Goal: Check status: Check status

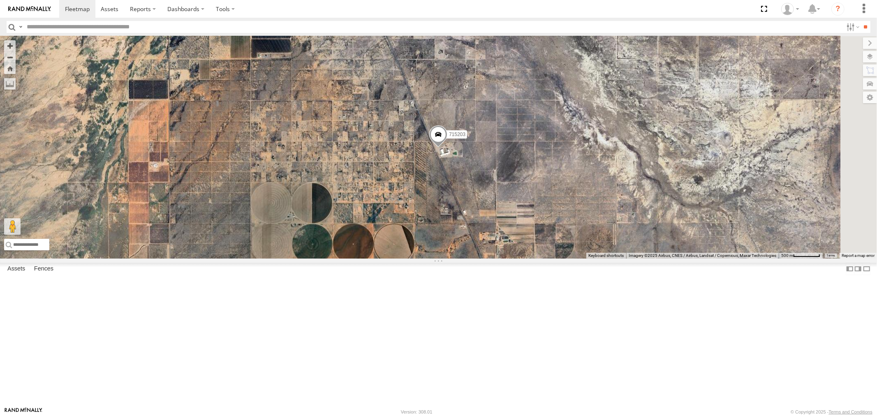
click at [0, 0] on div "F19-02 (60) - [PERSON_NAME]" at bounding box center [0, 0] width 0 height 0
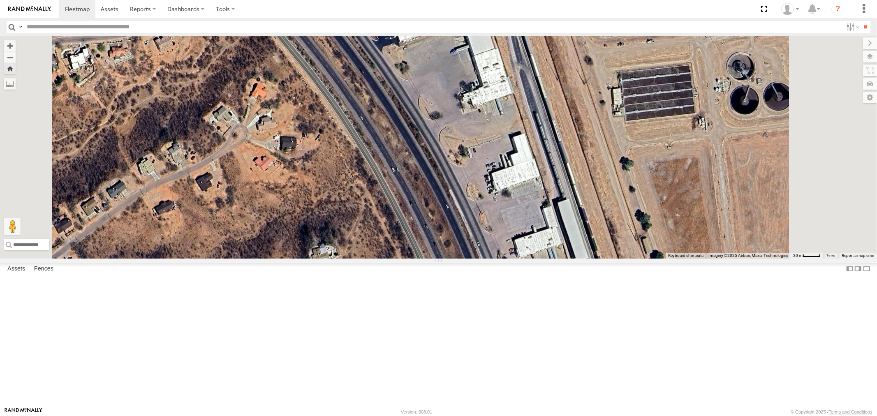
click at [0, 0] on div "715203" at bounding box center [0, 0] width 0 height 0
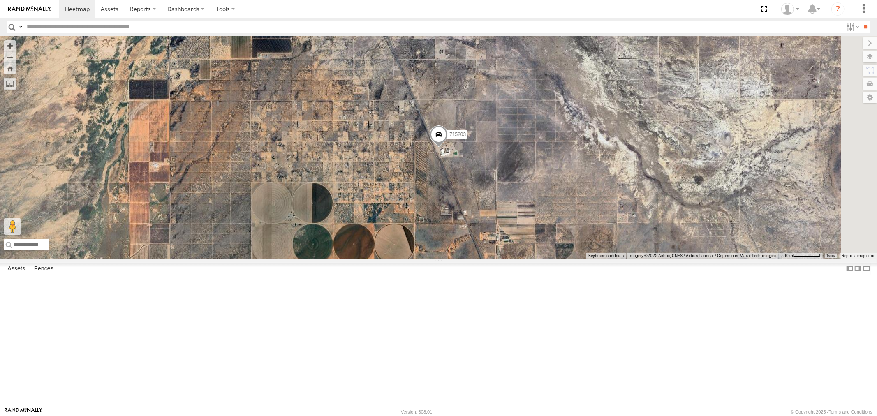
click at [0, 0] on div "All Assets" at bounding box center [0, 0] width 0 height 0
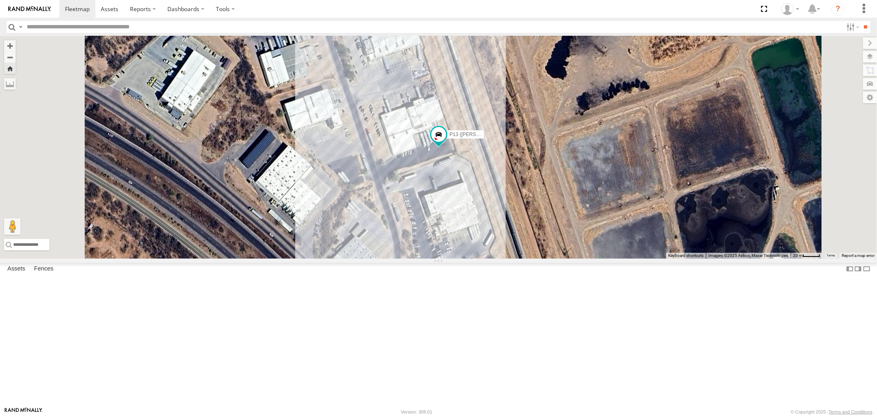
click at [0, 0] on div "F19-02 (60) - [PERSON_NAME] Assets" at bounding box center [0, 0] width 0 height 0
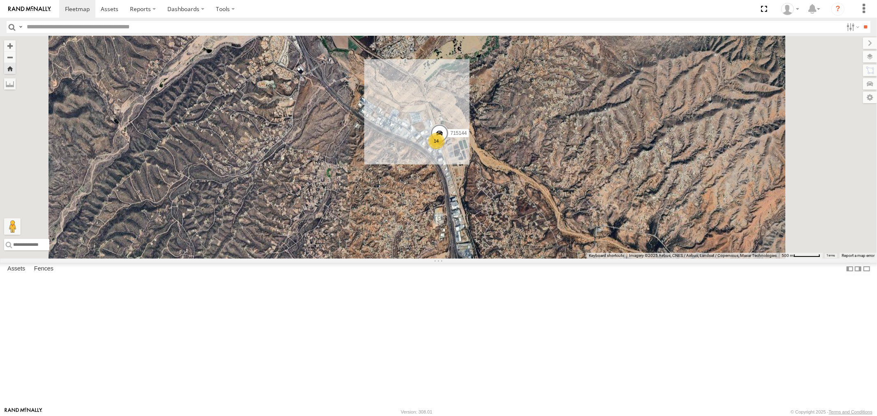
click at [0, 0] on div "715203" at bounding box center [0, 0] width 0 height 0
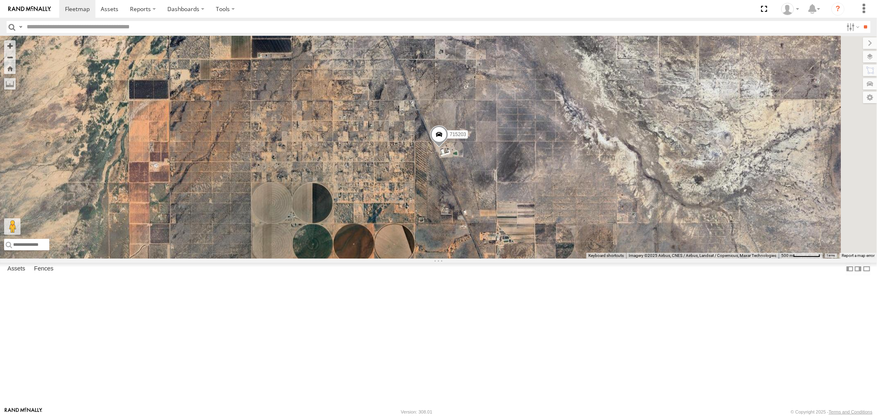
click at [0, 0] on div "715203" at bounding box center [0, 0] width 0 height 0
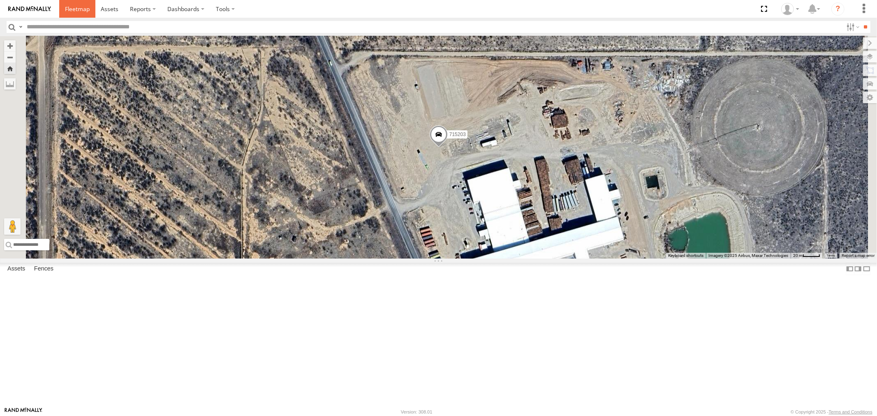
click at [76, 9] on span at bounding box center [77, 9] width 25 height 8
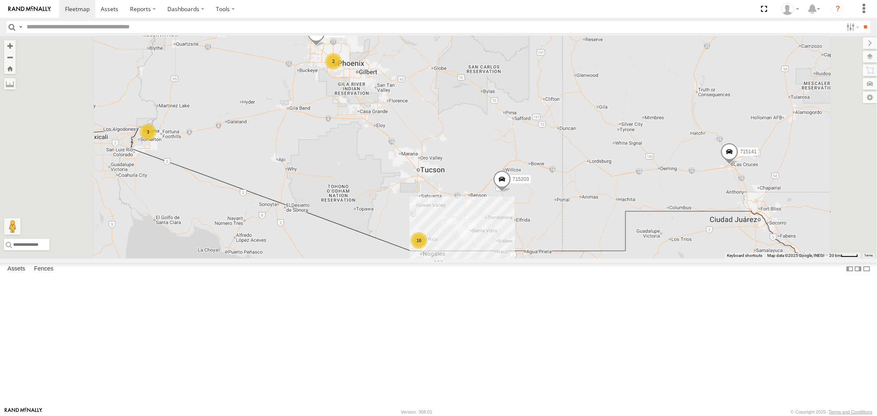
click at [0, 0] on div "715203" at bounding box center [0, 0] width 0 height 0
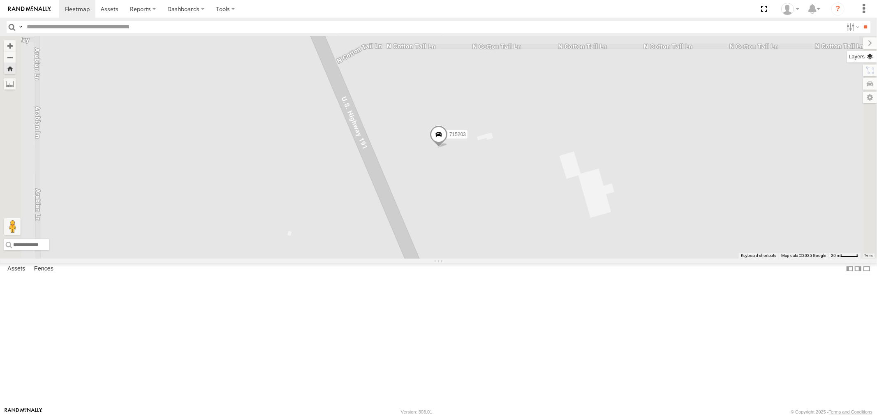
click at [870, 58] on label at bounding box center [862, 57] width 30 height 12
click at [0, 0] on span "Basemaps" at bounding box center [0, 0] width 0 height 0
click at [0, 0] on span "Satellite" at bounding box center [0, 0] width 0 height 0
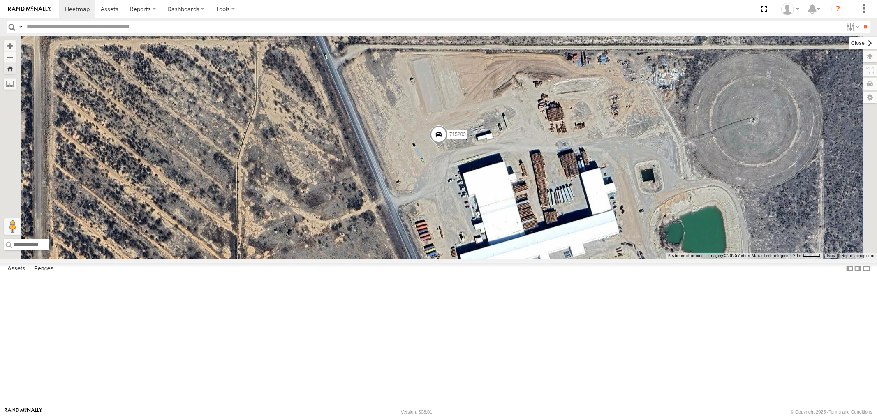
click at [849, 44] on label at bounding box center [863, 43] width 28 height 12
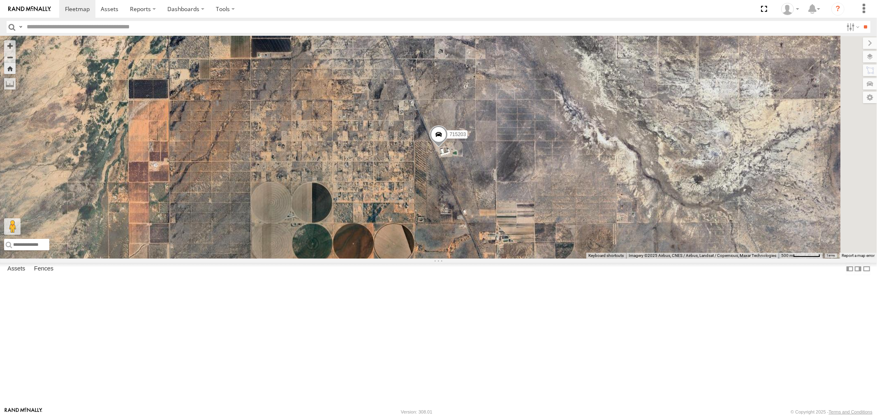
click at [0, 0] on div "F19-02 (60) - [PERSON_NAME]" at bounding box center [0, 0] width 0 height 0
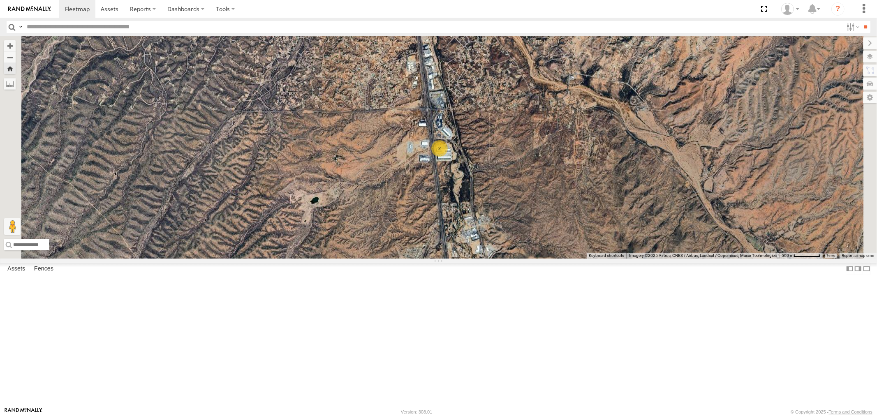
click at [0, 0] on div "All Assets" at bounding box center [0, 0] width 0 height 0
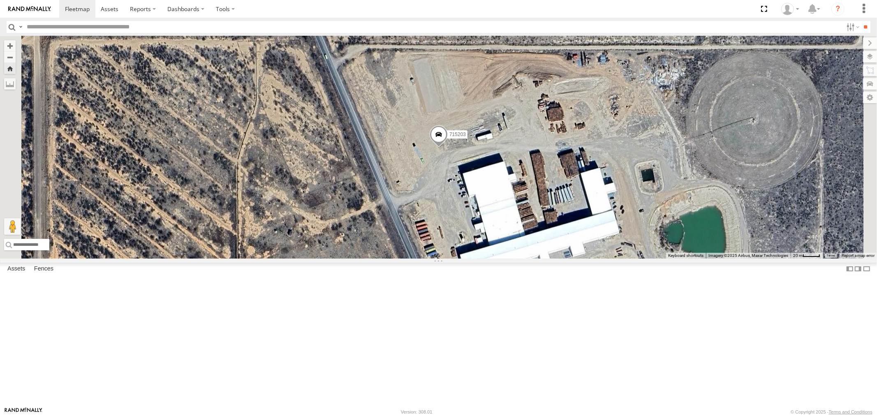
click at [0, 0] on div "F19-02 (60) - [PERSON_NAME]" at bounding box center [0, 0] width 0 height 0
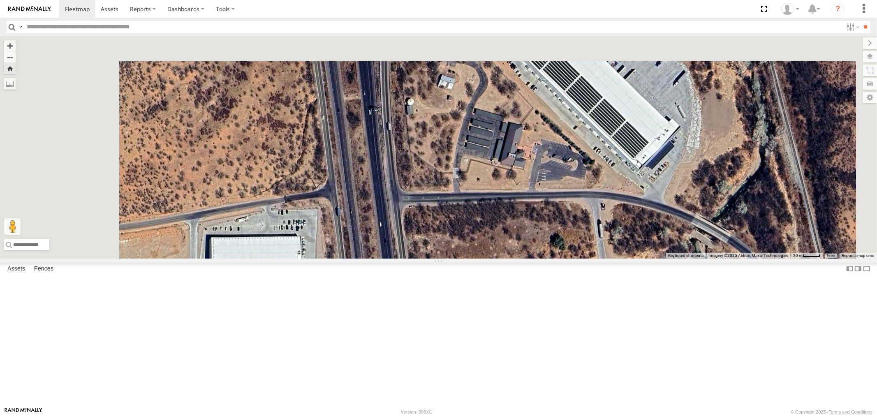
drag, startPoint x: 377, startPoint y: 113, endPoint x: 434, endPoint y: 345, distance: 238.6
click at [432, 259] on div "F19-02 (60) - [PERSON_NAME]" at bounding box center [438, 147] width 877 height 222
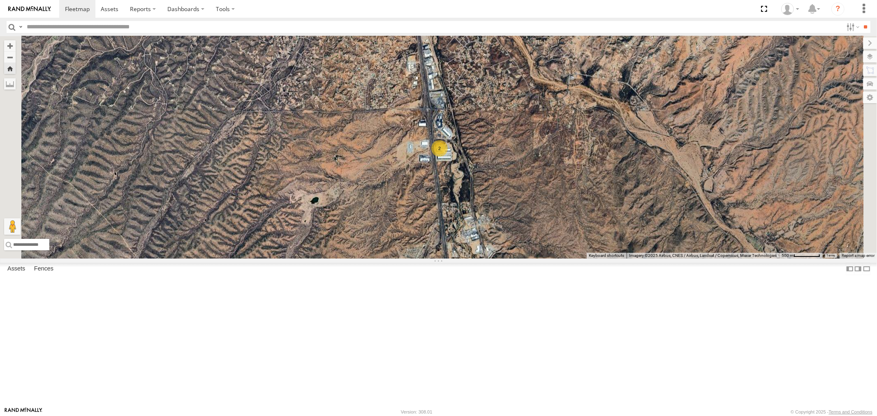
click at [0, 0] on div "F19-02 (60) - [PERSON_NAME]" at bounding box center [0, 0] width 0 height 0
click at [0, 0] on div "715203" at bounding box center [0, 0] width 0 height 0
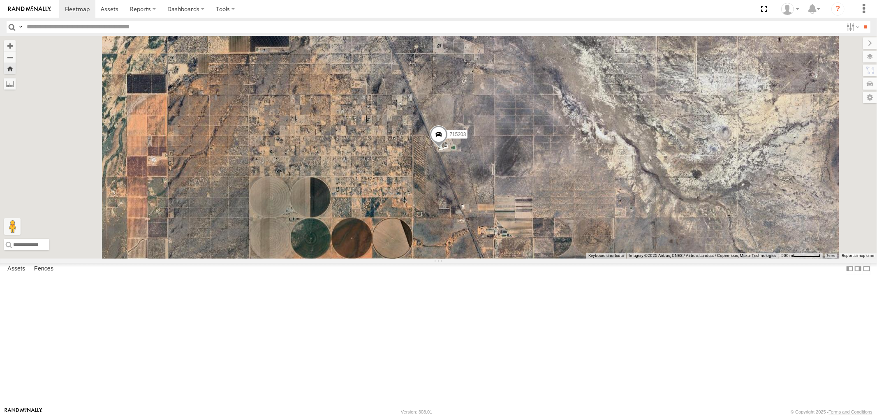
click at [0, 0] on div "715203" at bounding box center [0, 0] width 0 height 0
click at [0, 0] on div "F19-02 (60) - Luis All Assets Arizona Food HQ Arizona Food Bank Network 31.4504…" at bounding box center [0, 0] width 0 height 0
click at [0, 0] on div "715203" at bounding box center [0, 0] width 0 height 0
